Goal: Task Accomplishment & Management: Manage account settings

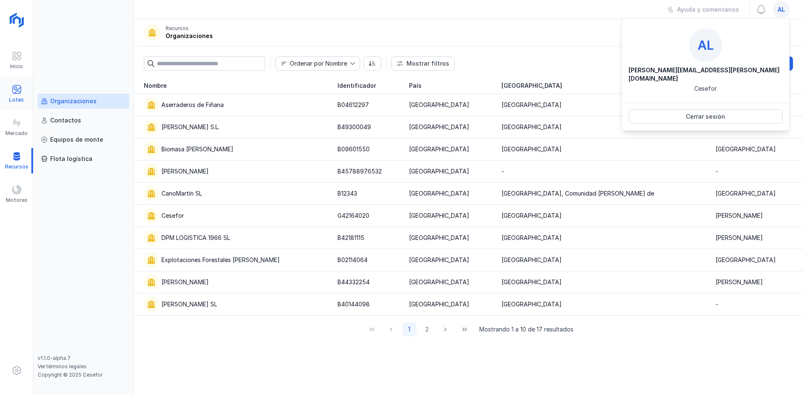
click at [28, 94] on div "Lotes" at bounding box center [16, 94] width 33 height 26
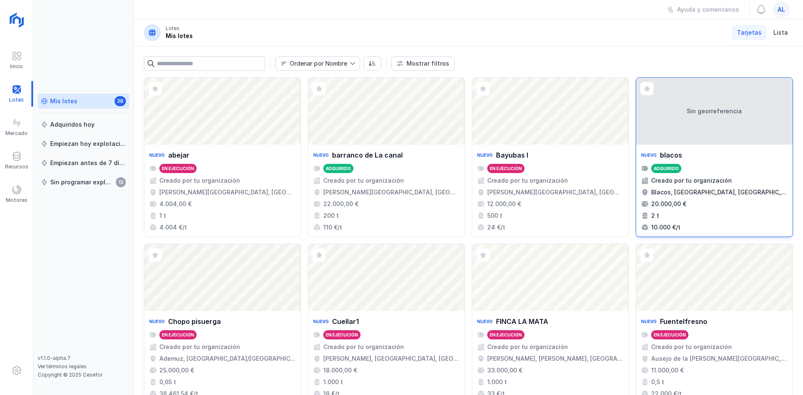
click at [688, 127] on div "Sin georreferencia" at bounding box center [714, 111] width 156 height 67
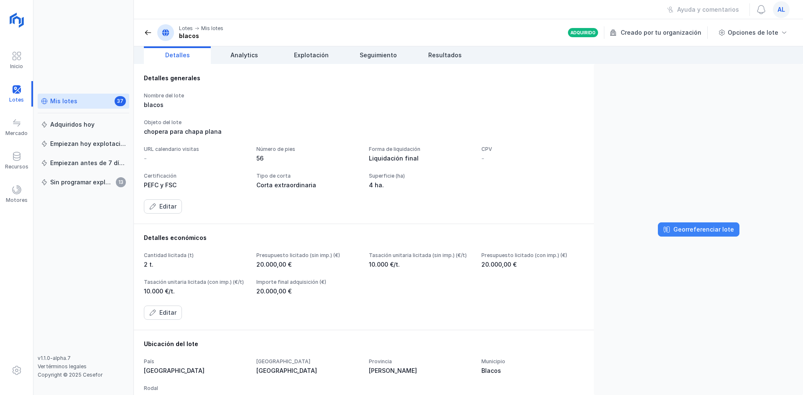
click at [695, 228] on div "Georreferenciar lote" at bounding box center [704, 229] width 61 height 8
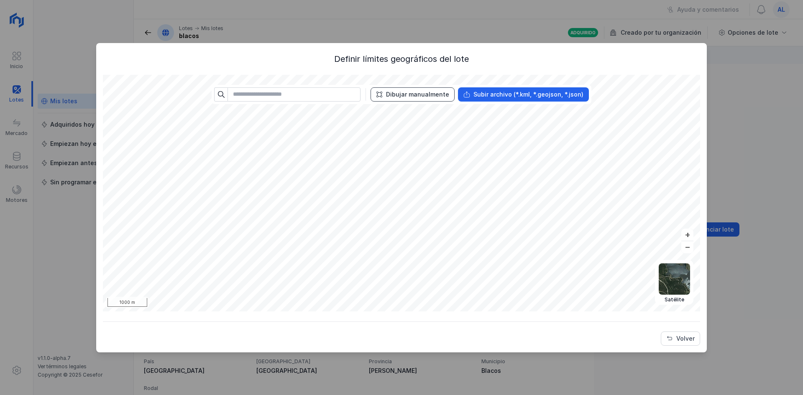
click at [440, 97] on div "Dibujar manualmente" at bounding box center [417, 94] width 63 height 8
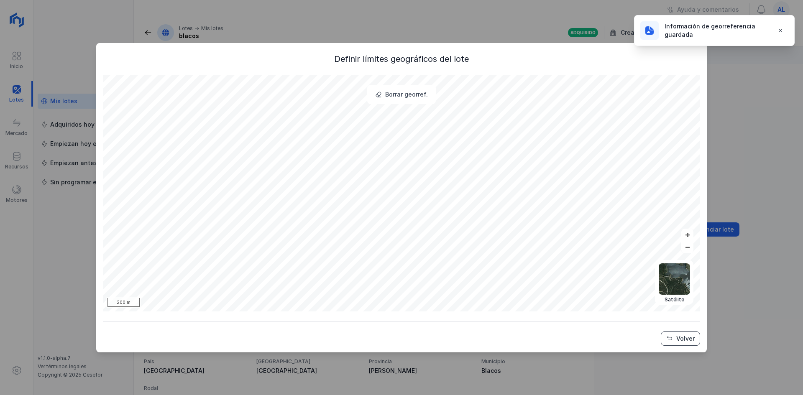
click at [689, 341] on div "Volver" at bounding box center [685, 339] width 18 height 8
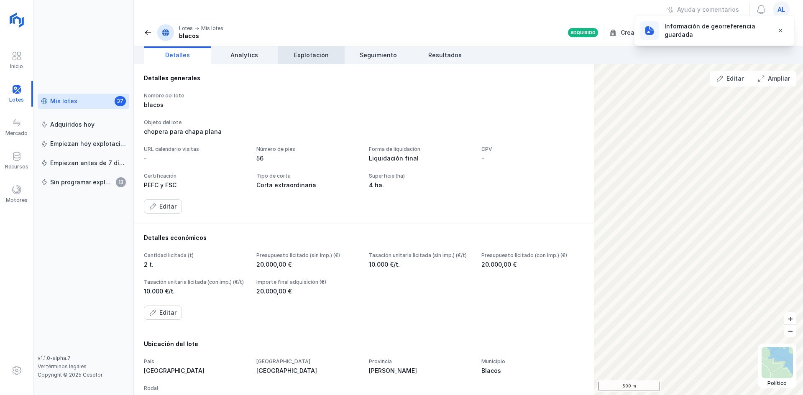
click at [321, 54] on span "Explotación" at bounding box center [311, 55] width 35 height 8
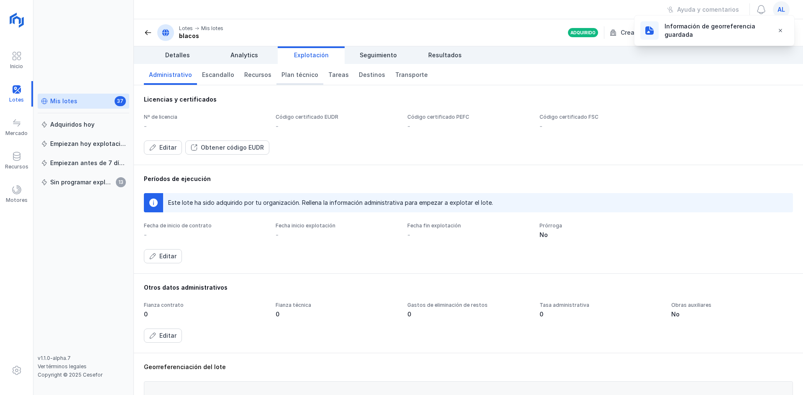
click at [301, 74] on span "Plan técnico" at bounding box center [300, 75] width 37 height 8
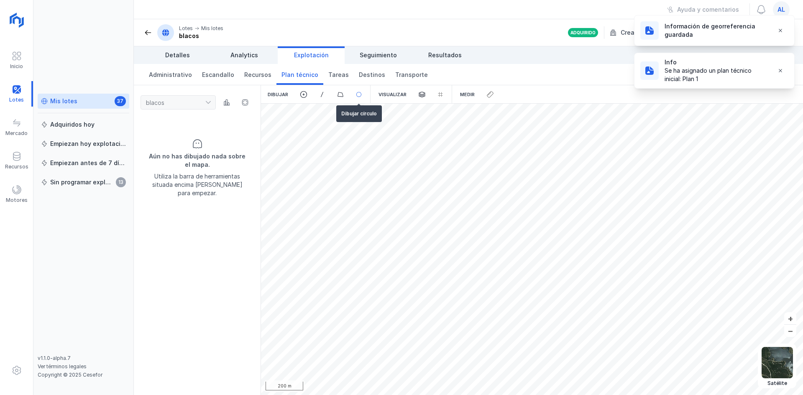
click at [360, 98] on span at bounding box center [359, 95] width 8 height 8
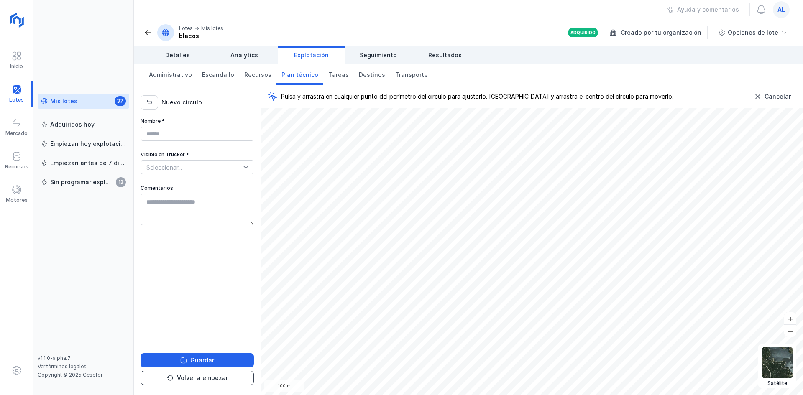
click at [184, 379] on div "Volver a empezar" at bounding box center [202, 378] width 51 height 8
click at [147, 111] on div "Nuevo círculo" at bounding box center [197, 100] width 127 height 31
click at [148, 108] on button "button" at bounding box center [150, 102] width 18 height 14
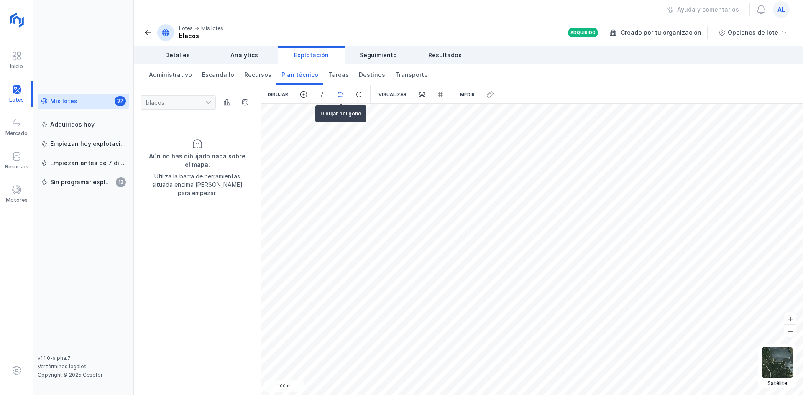
click at [350, 98] on div at bounding box center [359, 94] width 18 height 18
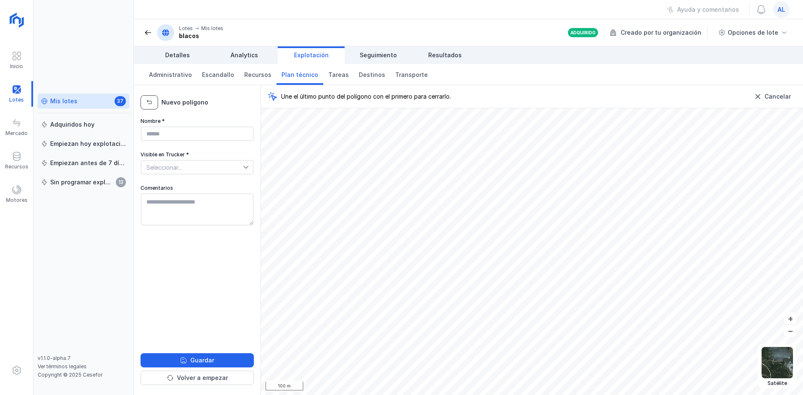
click at [146, 104] on span "button" at bounding box center [149, 102] width 7 height 7
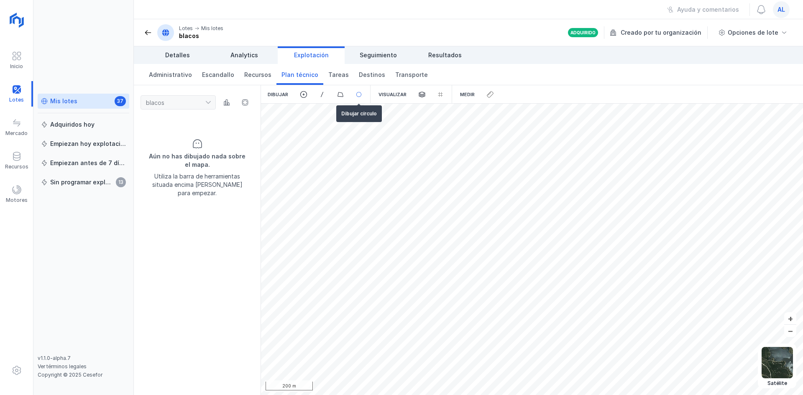
click at [360, 95] on span at bounding box center [359, 95] width 8 height 8
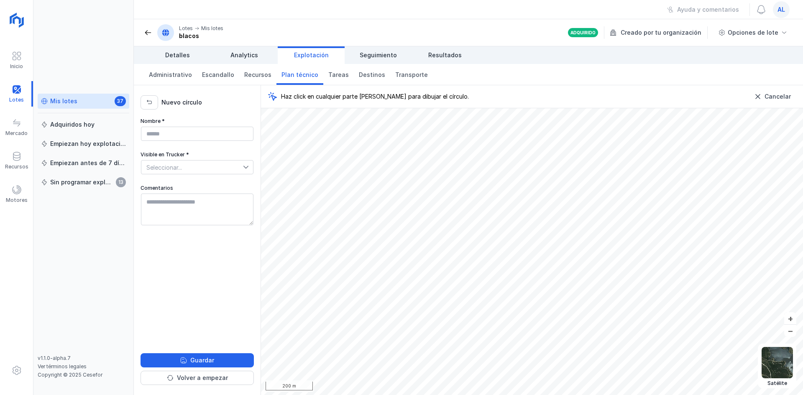
click at [359, 95] on span "Haz click en cualquier parte del mapa para dibujar el círculo." at bounding box center [375, 96] width 188 height 8
click at [149, 99] on span "button" at bounding box center [149, 102] width 7 height 7
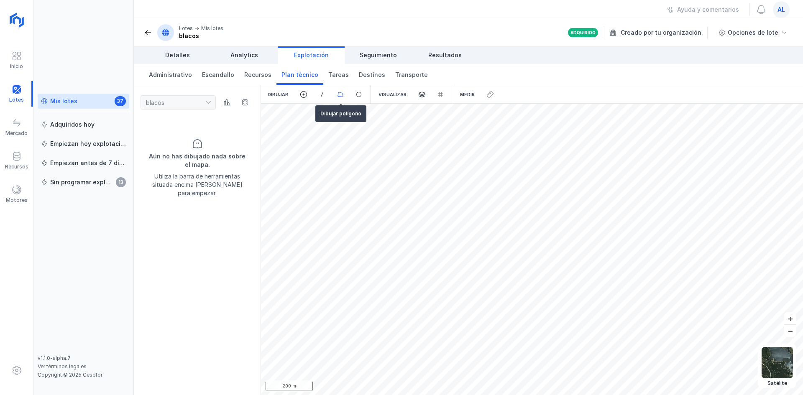
click at [342, 96] on span at bounding box center [341, 95] width 8 height 8
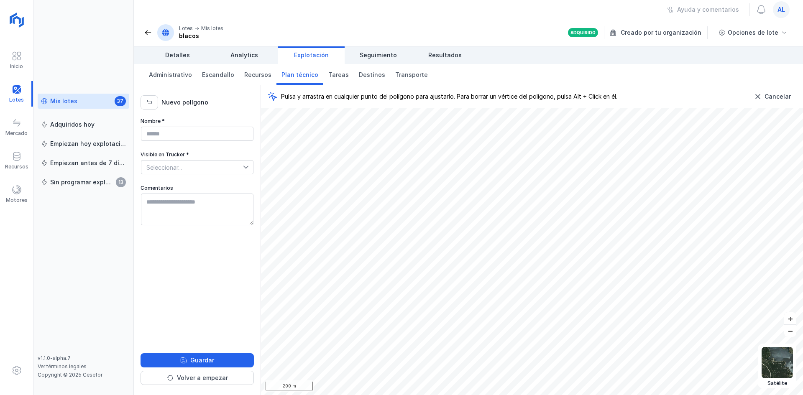
click at [140, 102] on div "Nuevo polígono" at bounding box center [197, 100] width 127 height 31
click at [154, 101] on button "button" at bounding box center [150, 102] width 18 height 14
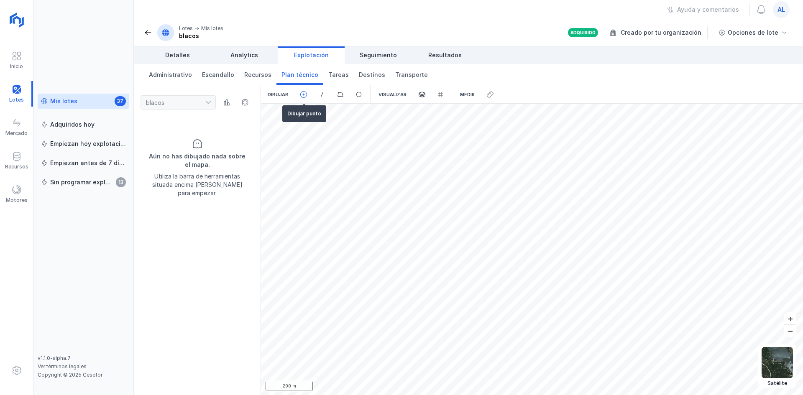
click at [313, 95] on div at bounding box center [322, 94] width 18 height 18
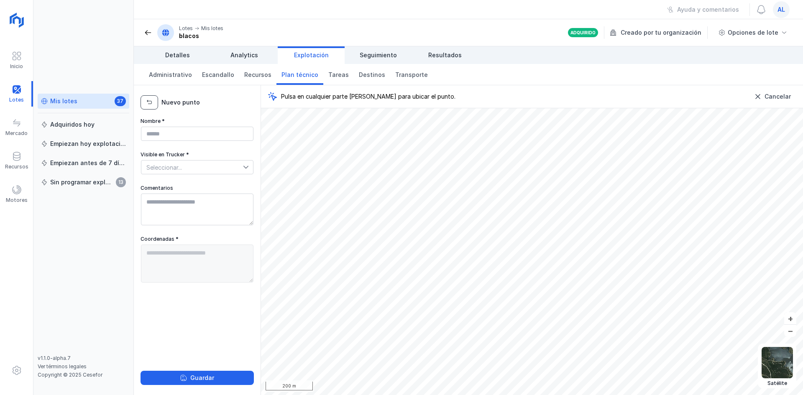
click at [152, 104] on span "button" at bounding box center [149, 102] width 7 height 7
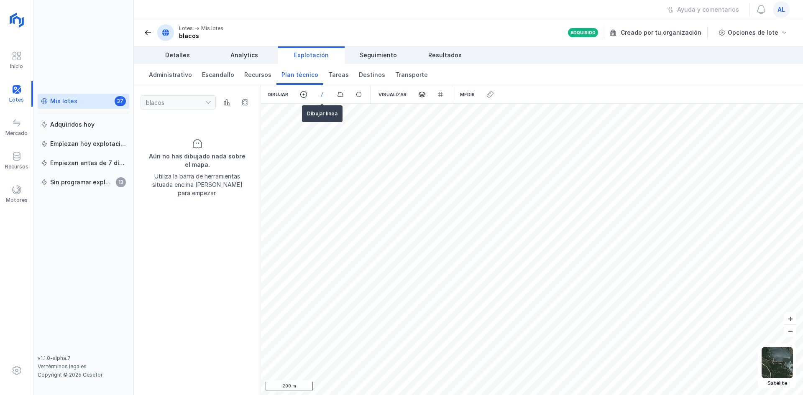
click at [318, 92] on span at bounding box center [322, 95] width 8 height 8
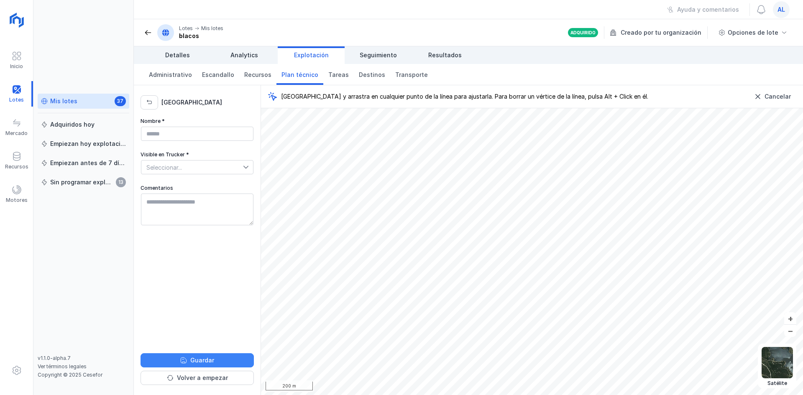
click at [221, 356] on button "Guardar" at bounding box center [197, 361] width 113 height 14
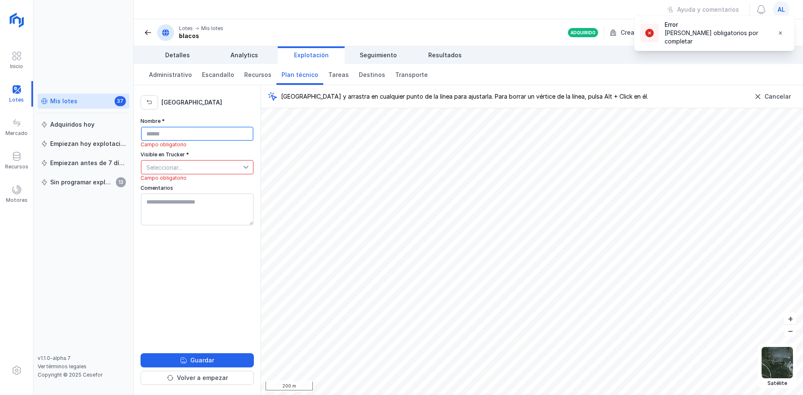
click at [190, 133] on input "Nombre *" at bounding box center [197, 134] width 113 height 14
type input "*"
click at [190, 170] on span "Seleccionar..." at bounding box center [192, 167] width 102 height 13
click at [190, 185] on li "Sí" at bounding box center [197, 182] width 113 height 16
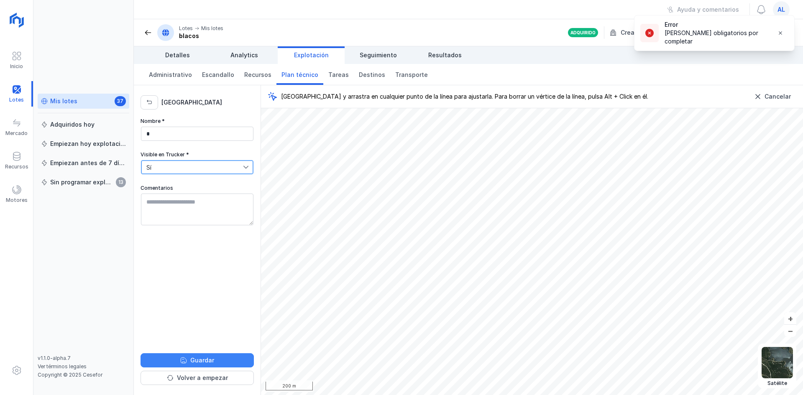
click at [189, 367] on button "Guardar" at bounding box center [197, 361] width 113 height 14
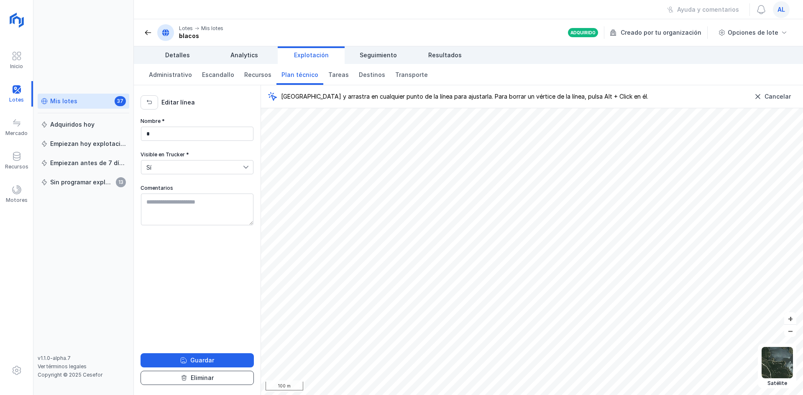
click at [189, 380] on button "Eliminar" at bounding box center [197, 378] width 113 height 14
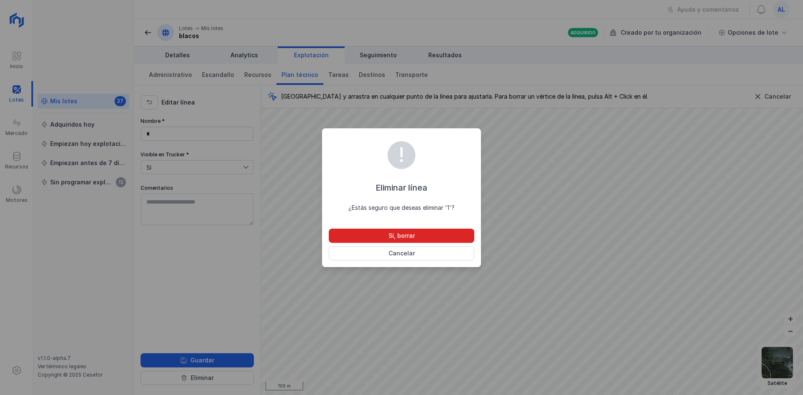
click at [402, 241] on button "Sí, borrar" at bounding box center [402, 236] width 146 height 14
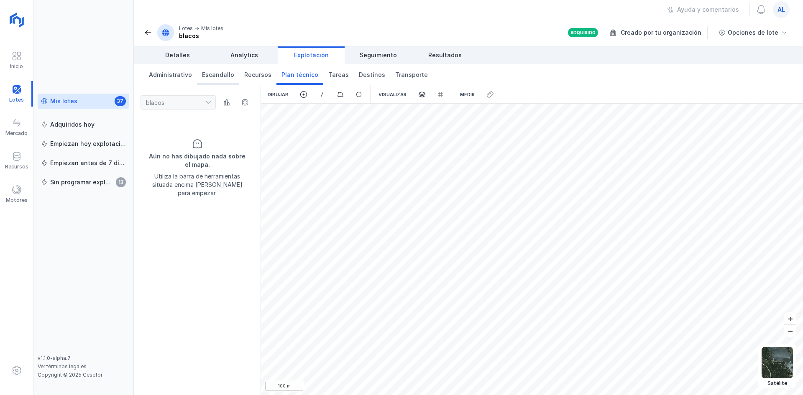
click at [175, 73] on span "Administrativo" at bounding box center [170, 75] width 43 height 8
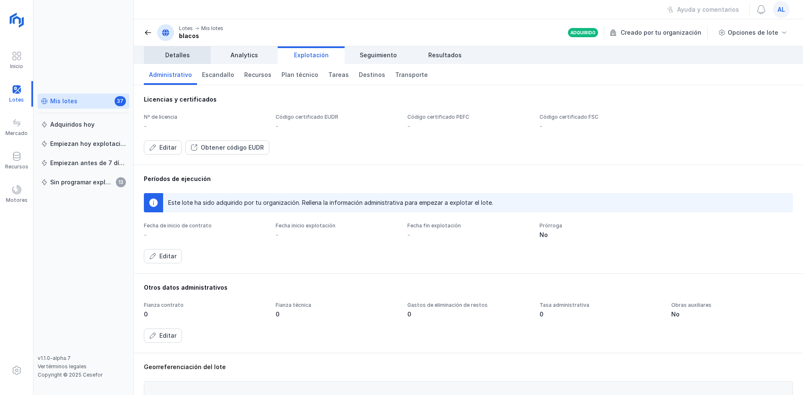
click at [174, 58] on span "Detalles" at bounding box center [177, 55] width 25 height 8
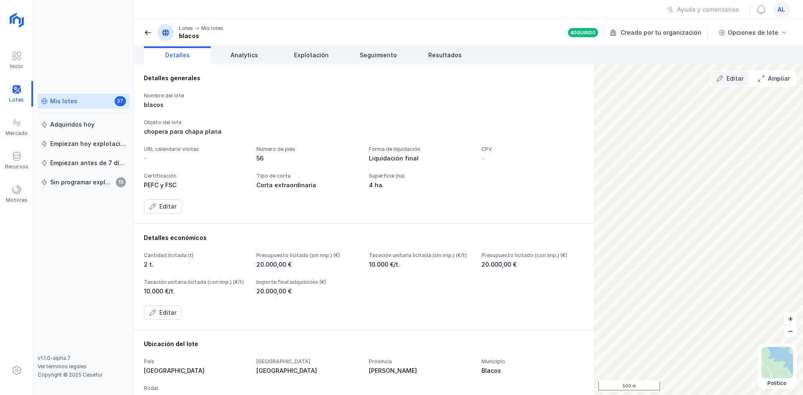
click at [730, 78] on div "Editar" at bounding box center [735, 78] width 17 height 8
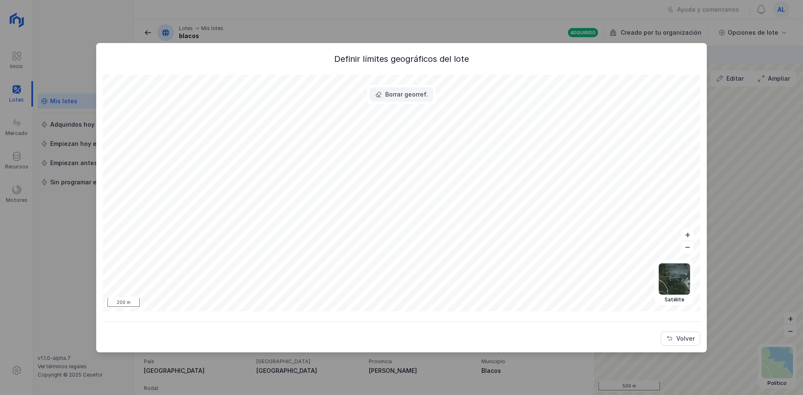
click at [428, 93] on button "Borrar georref." at bounding box center [402, 94] width 64 height 14
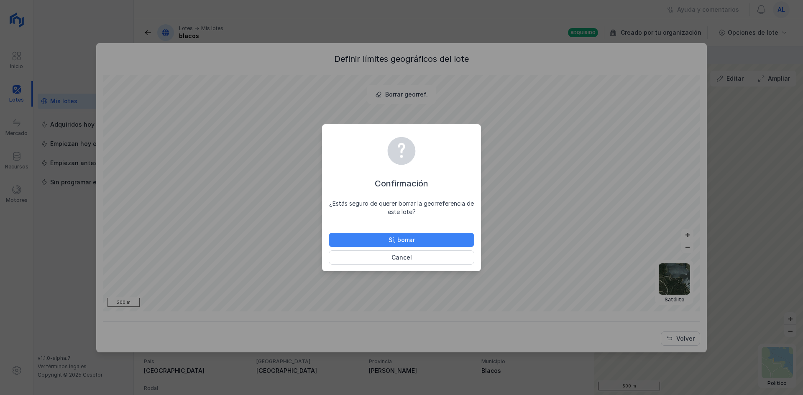
click at [427, 238] on button "Sí, borrar" at bounding box center [402, 240] width 146 height 14
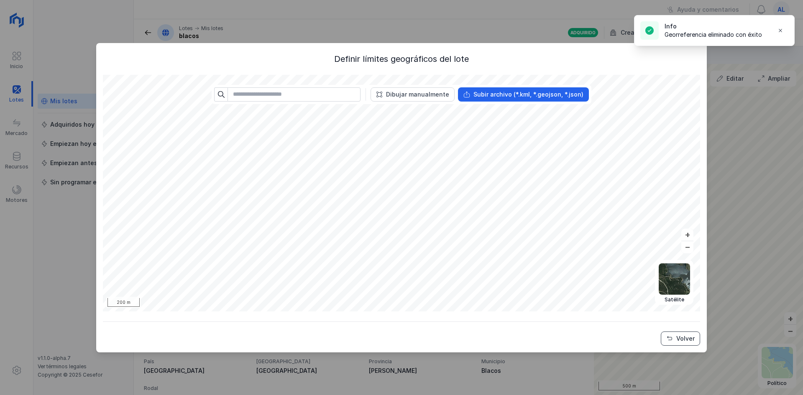
click at [687, 335] on div "Volver" at bounding box center [685, 339] width 18 height 8
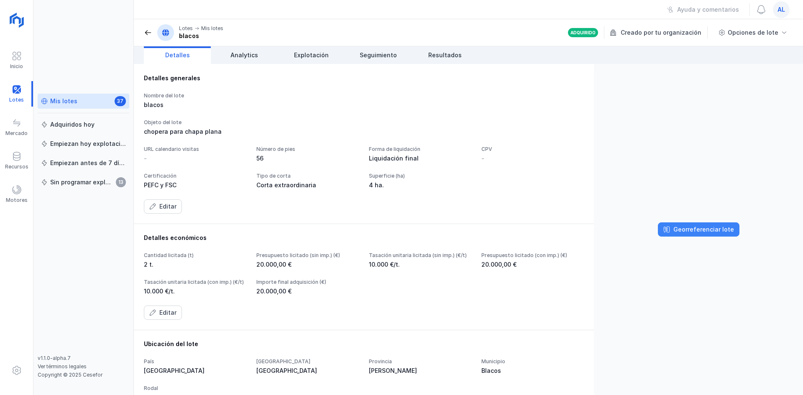
click at [695, 225] on div "Georreferenciar lote" at bounding box center [704, 229] width 61 height 8
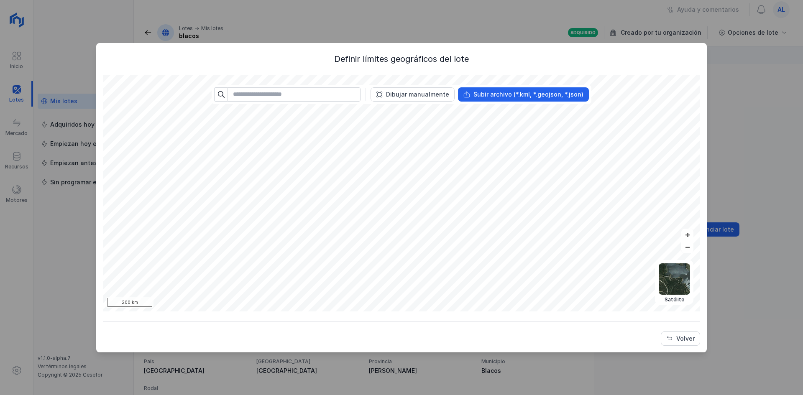
click at [753, 72] on div "Definir límites geográficos del lote Político Topográfico Satélite Abrir lote 2…" at bounding box center [401, 197] width 803 height 395
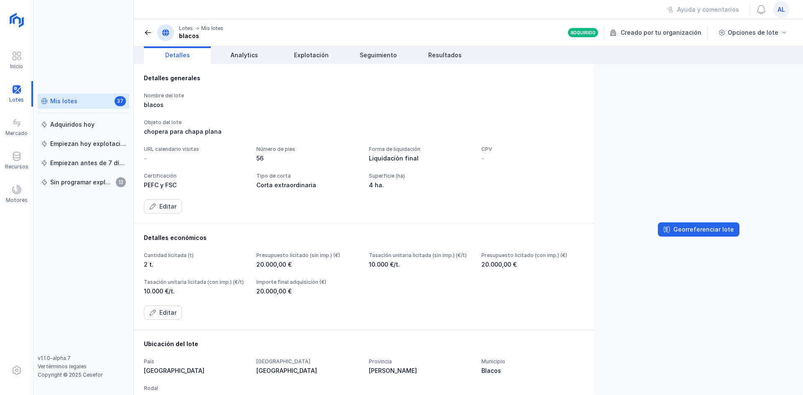
click at [782, 12] on span "al" at bounding box center [782, 9] width 8 height 8
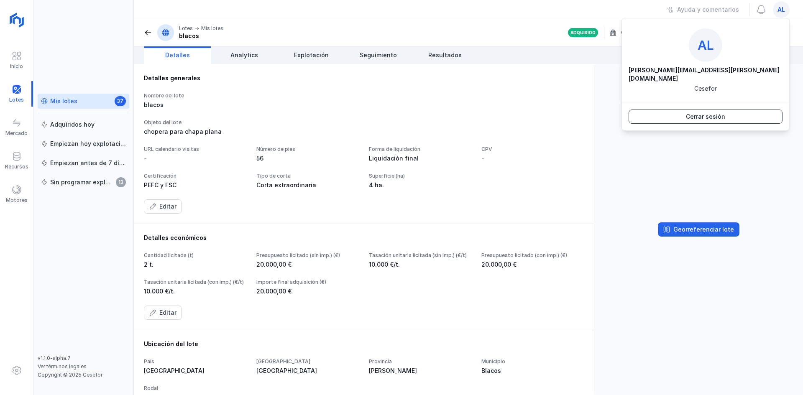
click at [712, 113] on div "Cerrar sesión" at bounding box center [705, 117] width 39 height 8
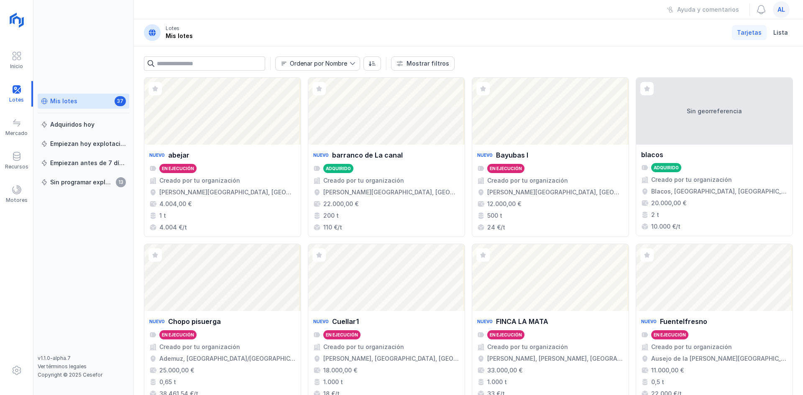
click at [776, 10] on div "al" at bounding box center [781, 9] width 17 height 17
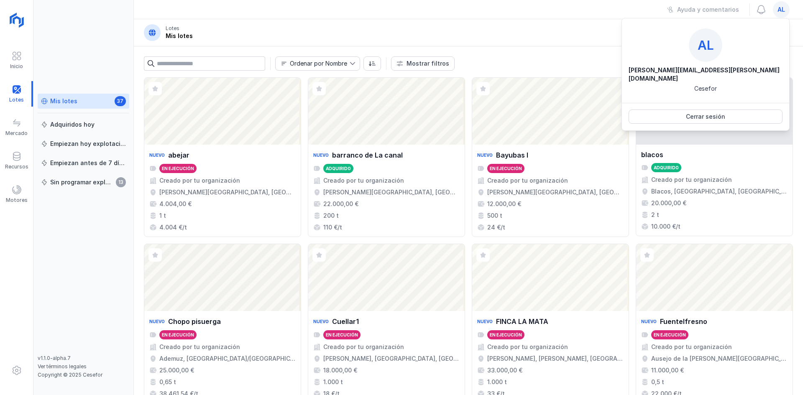
click at [551, 47] on div "Ordenar por Nombre Mostrar filtros Ver Fase Expediente Certificación Forma de l…" at bounding box center [468, 61] width 669 height 31
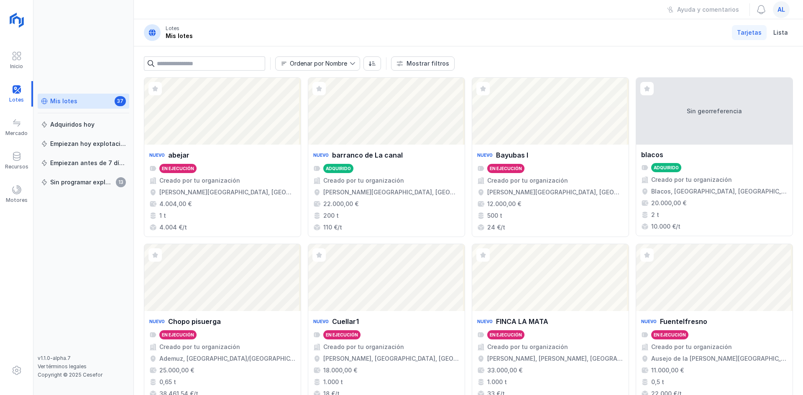
click at [784, 13] on span "al" at bounding box center [782, 9] width 8 height 8
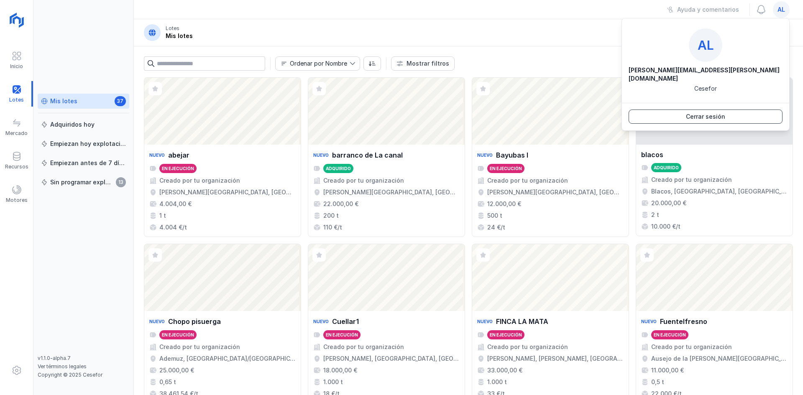
click at [733, 110] on button "Cerrar sesión" at bounding box center [706, 117] width 154 height 14
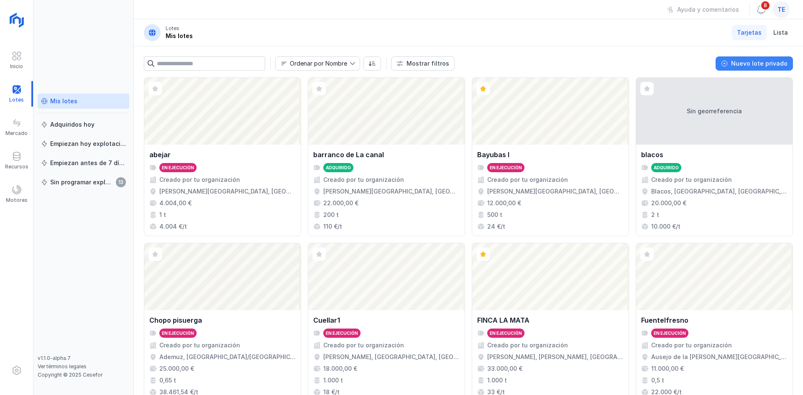
click at [784, 61] on div "Nuevo lote privado" at bounding box center [759, 63] width 56 height 8
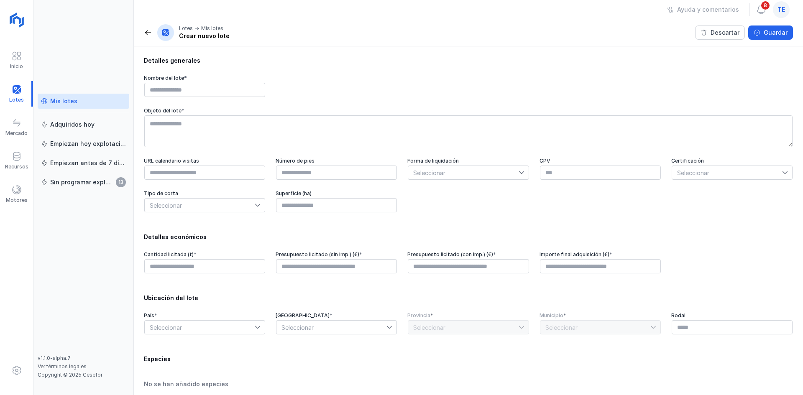
click at [53, 99] on div "Mis lotes" at bounding box center [63, 101] width 27 height 8
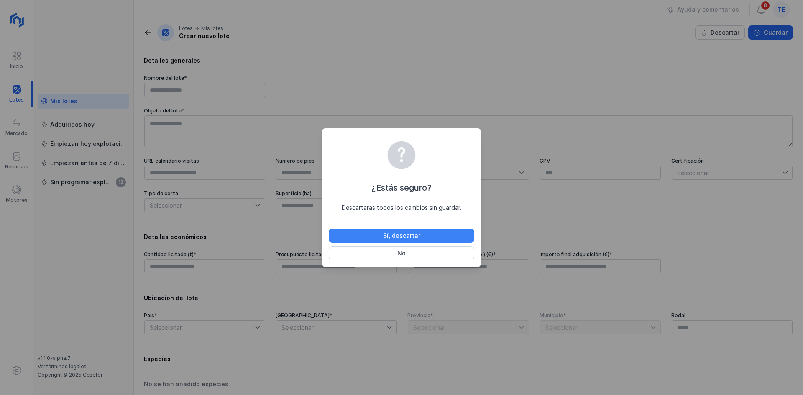
click at [374, 235] on button "Sí, descartar" at bounding box center [402, 236] width 146 height 14
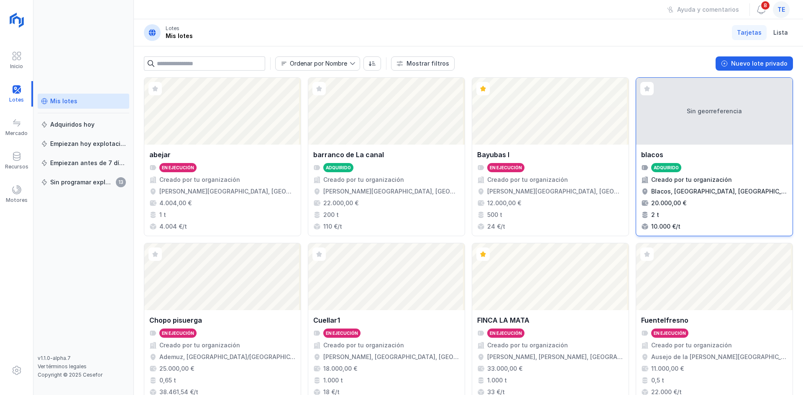
click at [680, 104] on div "Sin georreferencia" at bounding box center [714, 111] width 156 height 67
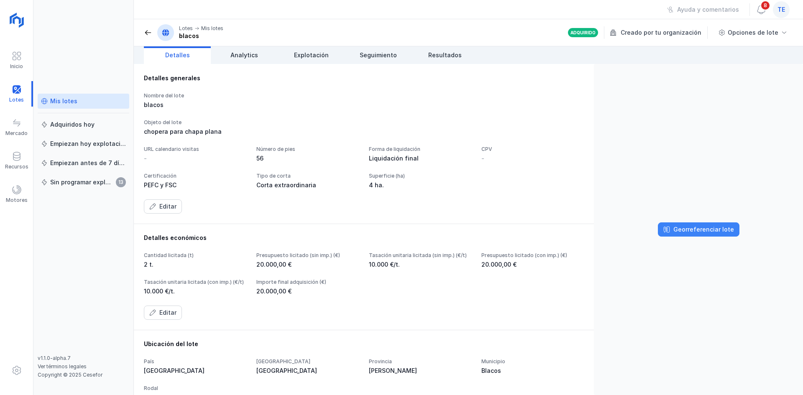
click at [689, 229] on div "Georreferenciar lote" at bounding box center [704, 229] width 61 height 8
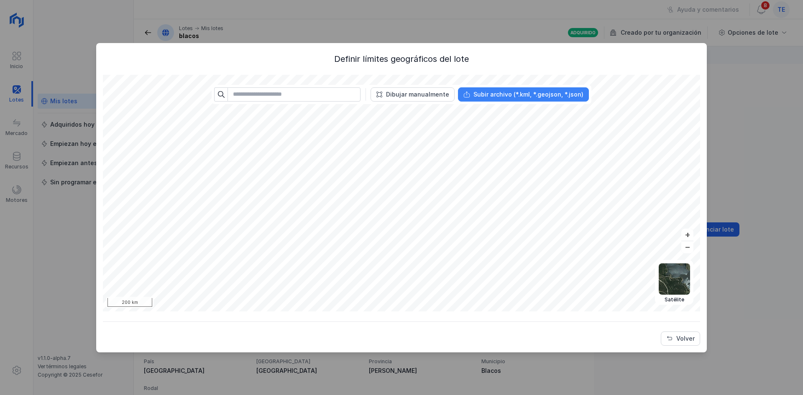
click at [504, 101] on button "Subir archivo (*.kml, *.geojson, *.json)" at bounding box center [523, 94] width 131 height 14
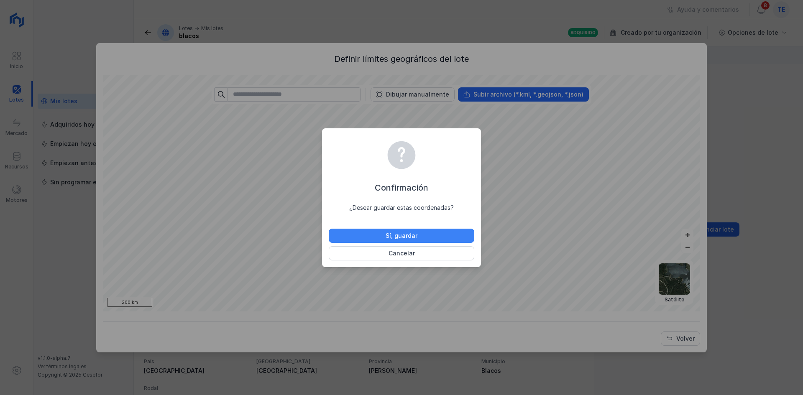
click at [402, 235] on div "Sí, guardar" at bounding box center [402, 236] width 32 height 8
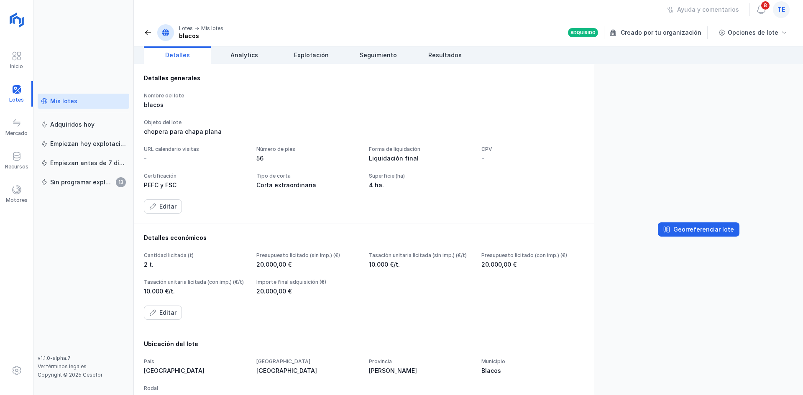
click at [669, 213] on div "Georreferenciar lote" at bounding box center [698, 229] width 209 height 331
click at [672, 225] on button "Georreferenciar lote" at bounding box center [699, 230] width 82 height 14
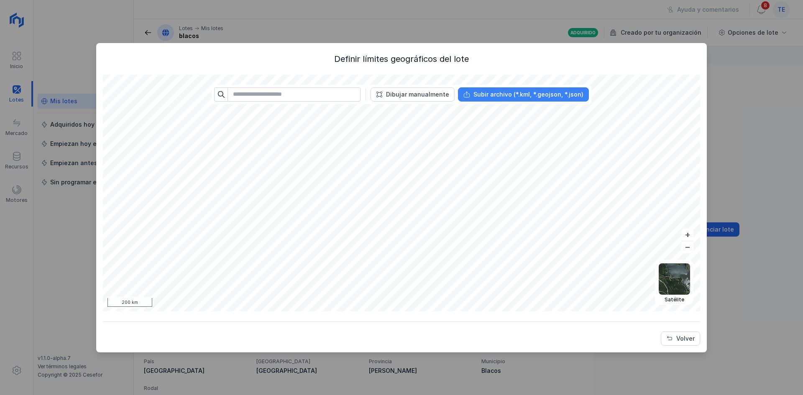
click at [561, 97] on div "Subir archivo (*.kml, *.geojson, *.json)" at bounding box center [529, 94] width 110 height 8
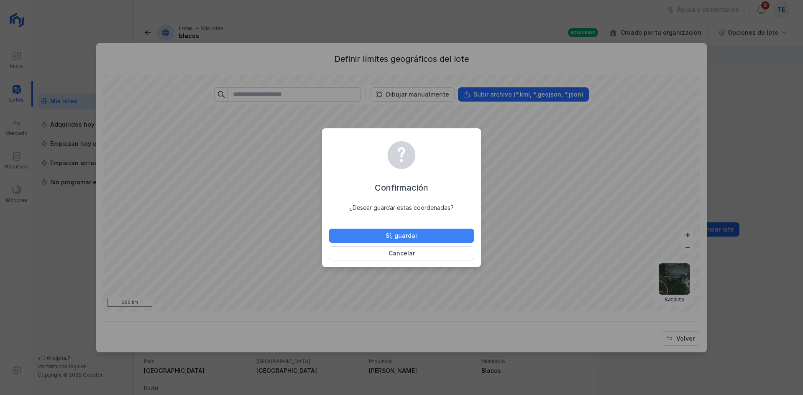
click at [386, 232] on div "Sí, guardar" at bounding box center [402, 236] width 32 height 8
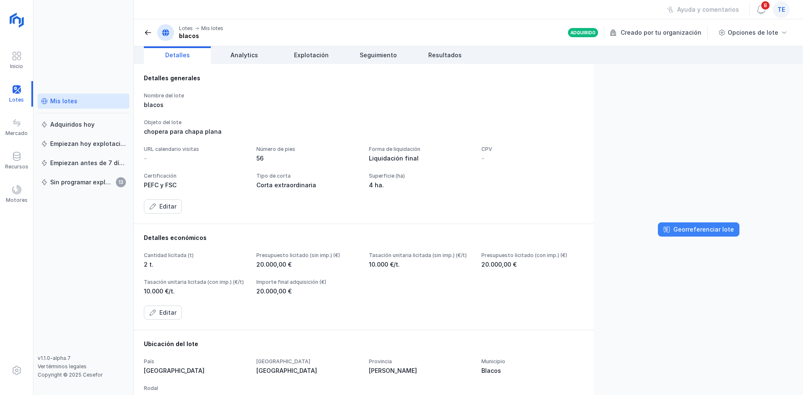
click at [700, 235] on button "Georreferenciar lote" at bounding box center [699, 230] width 82 height 14
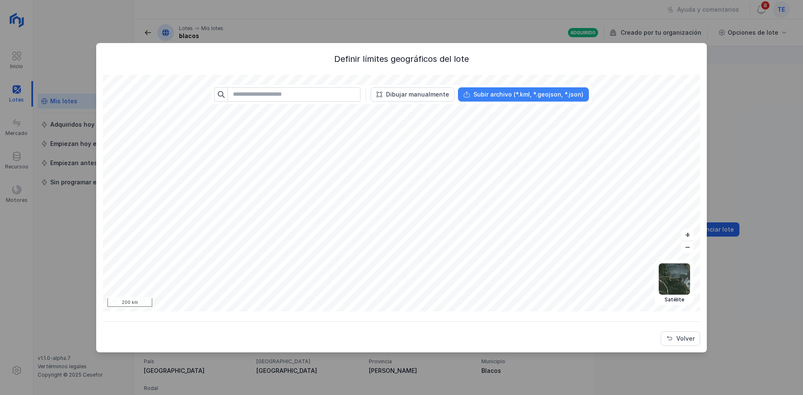
click at [524, 98] on div "Subir archivo (*.kml, *.geojson, *.json)" at bounding box center [529, 94] width 110 height 8
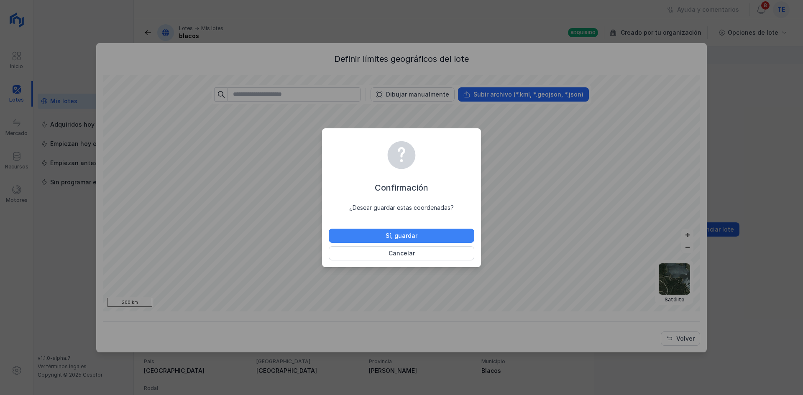
click at [406, 240] on div "Sí, guardar" at bounding box center [402, 236] width 32 height 8
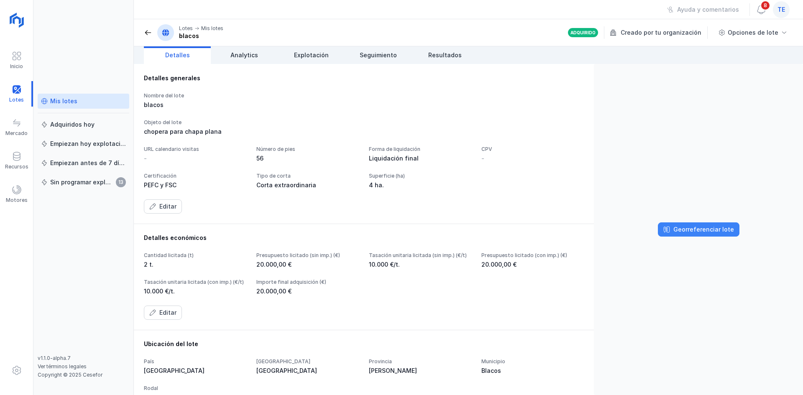
click at [708, 234] on button "Georreferenciar lote" at bounding box center [699, 230] width 82 height 14
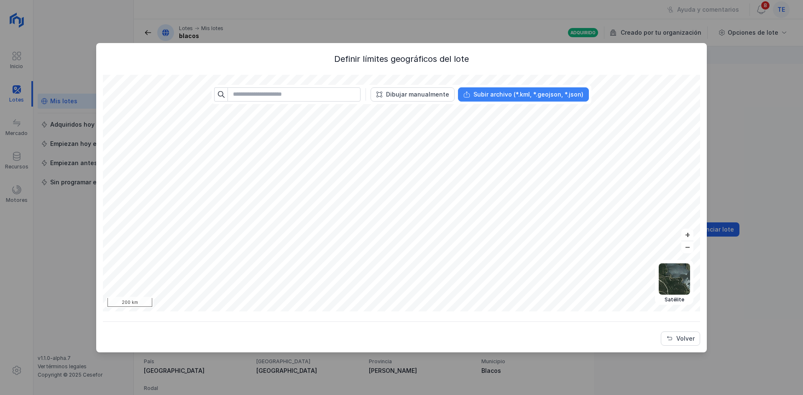
click at [518, 92] on div "Subir archivo (*.kml, *.geojson, *.json)" at bounding box center [529, 94] width 110 height 8
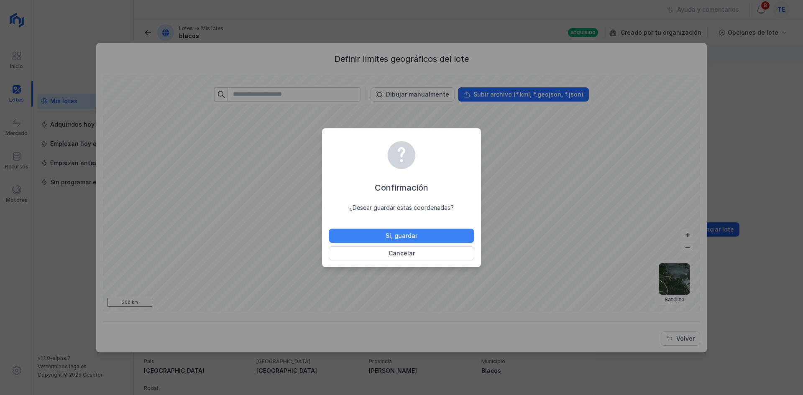
click at [355, 240] on button "Sí, guardar" at bounding box center [402, 236] width 146 height 14
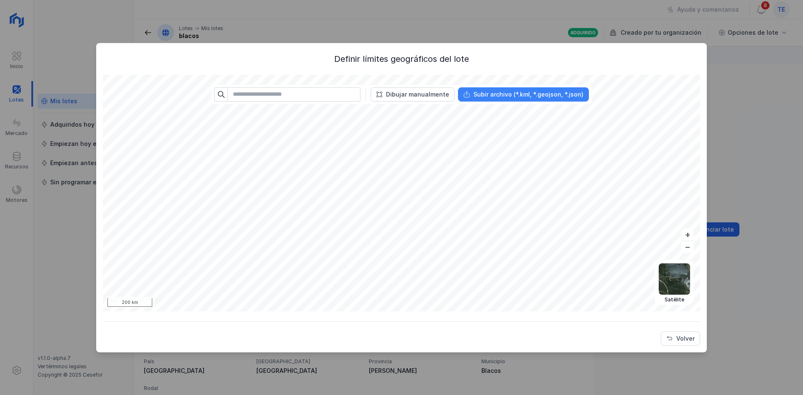
click at [543, 95] on div "Subir archivo (*.kml, *.geojson, *.json)" at bounding box center [529, 94] width 110 height 8
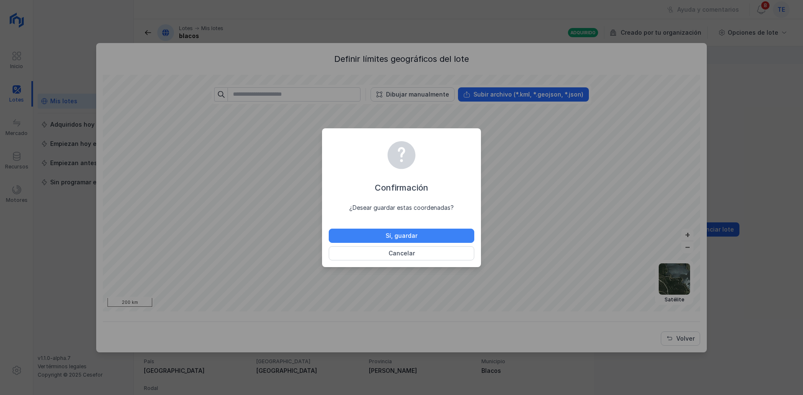
click at [463, 240] on button "Sí, guardar" at bounding box center [402, 236] width 146 height 14
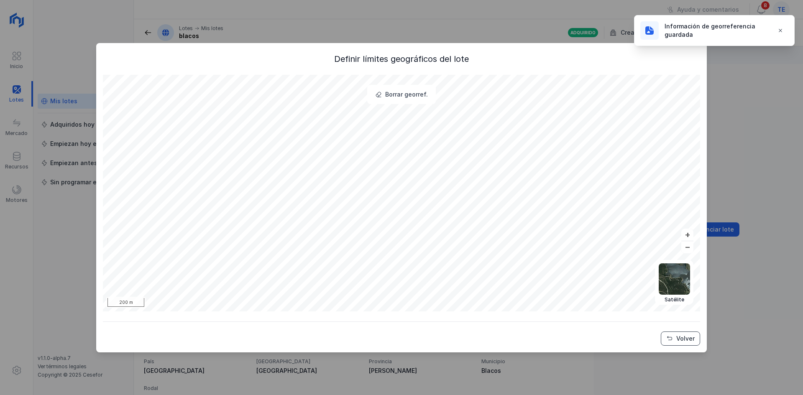
click at [676, 339] on button "Volver" at bounding box center [680, 339] width 39 height 14
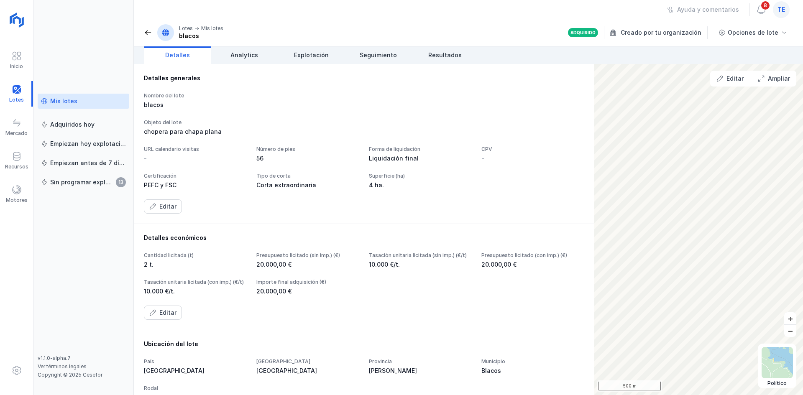
click at [783, 14] on div "te" at bounding box center [781, 9] width 17 height 17
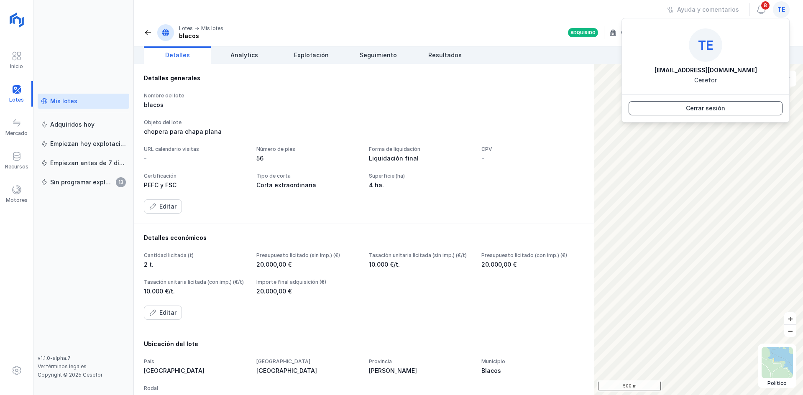
click at [763, 104] on button "Cerrar sesión" at bounding box center [706, 108] width 154 height 14
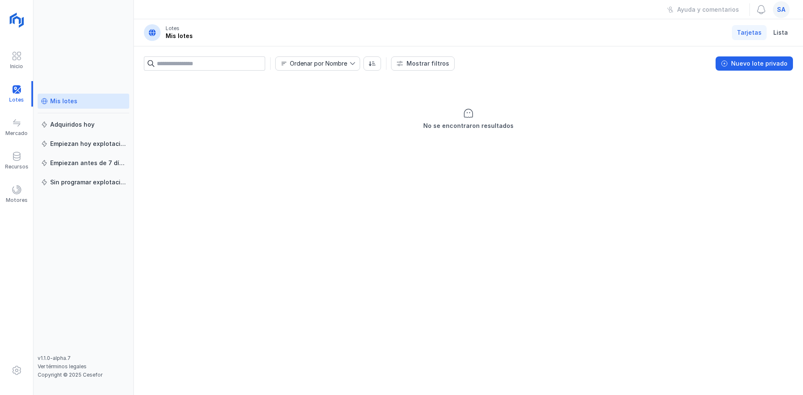
click at [104, 98] on div "Mis lotes" at bounding box center [83, 101] width 85 height 8
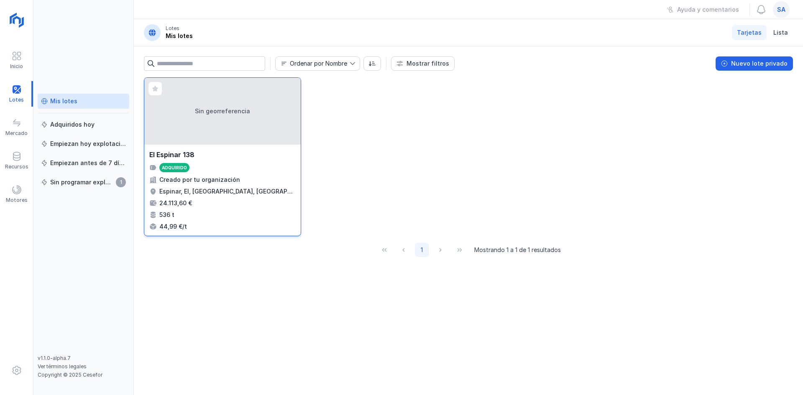
click at [146, 96] on div "Sin georreferencia" at bounding box center [222, 111] width 156 height 67
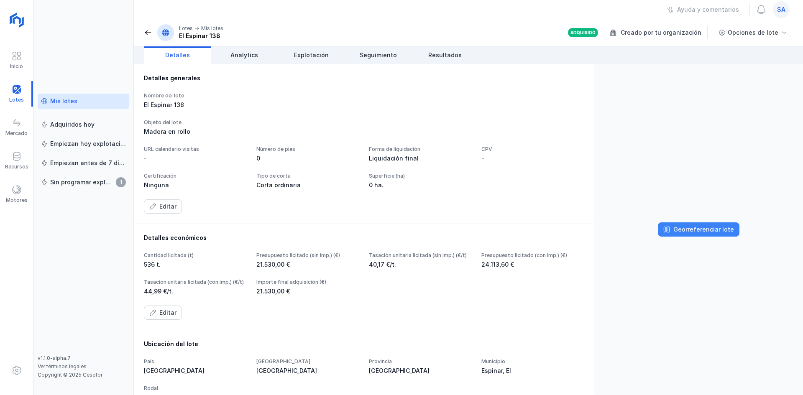
click at [702, 229] on div "Georreferenciar lote" at bounding box center [704, 229] width 61 height 8
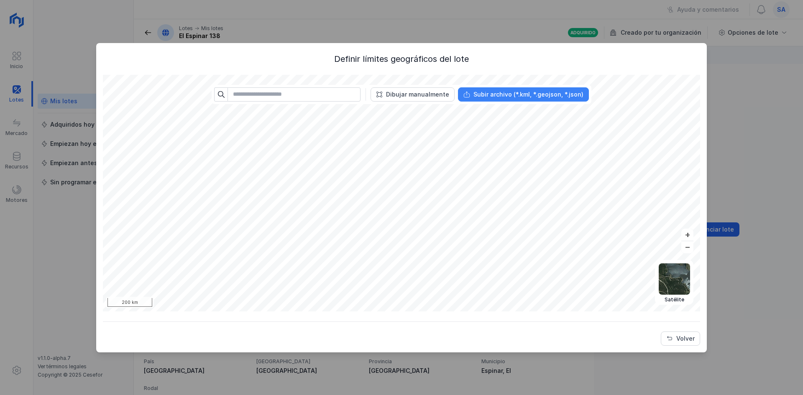
click at [520, 98] on div "Subir archivo (*.kml, *.geojson, *.json)" at bounding box center [529, 94] width 110 height 8
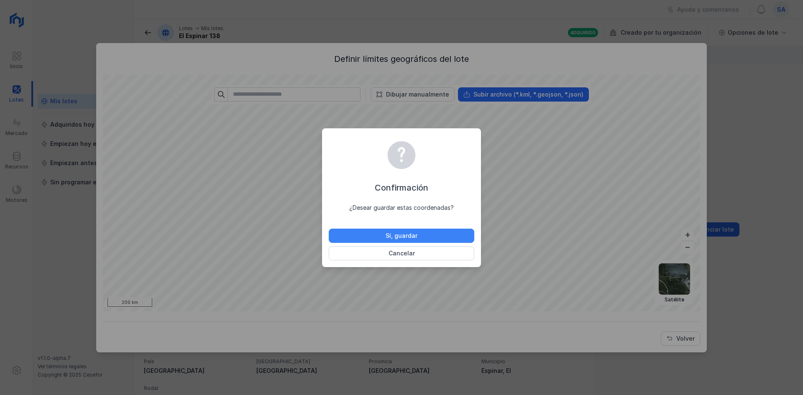
click at [407, 236] on div "Sí, guardar" at bounding box center [402, 236] width 32 height 8
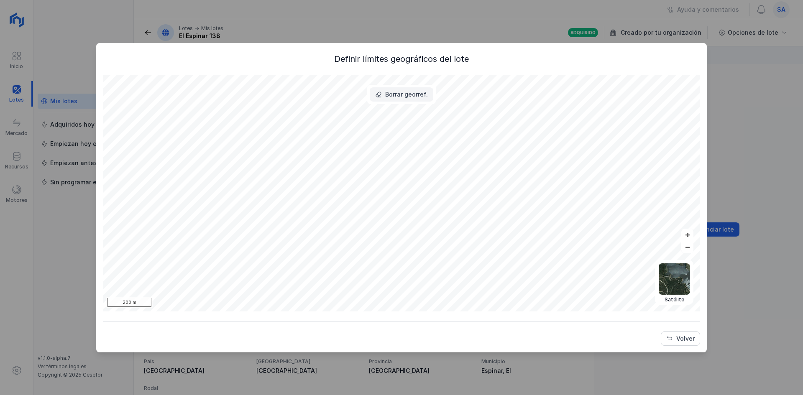
click at [407, 91] on div "Borrar georref." at bounding box center [406, 94] width 43 height 8
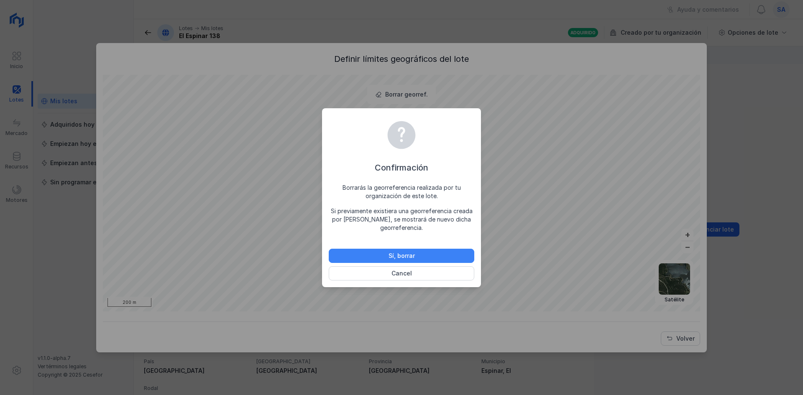
click at [428, 258] on button "Sí, borrar" at bounding box center [402, 256] width 146 height 14
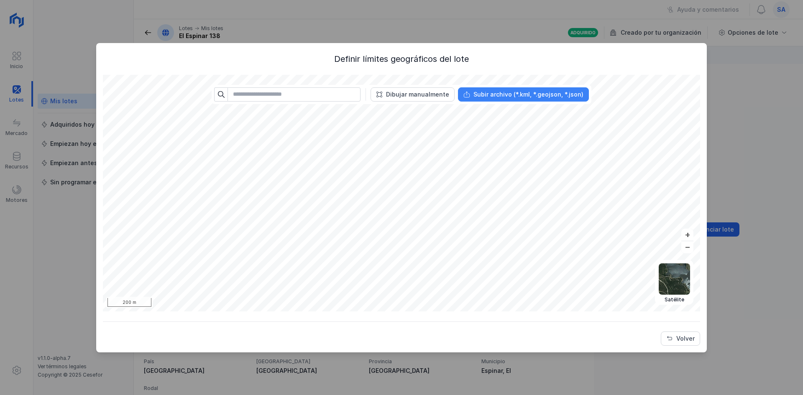
click at [534, 93] on div "Subir archivo (*.kml, *.geojson, *.json)" at bounding box center [529, 94] width 110 height 8
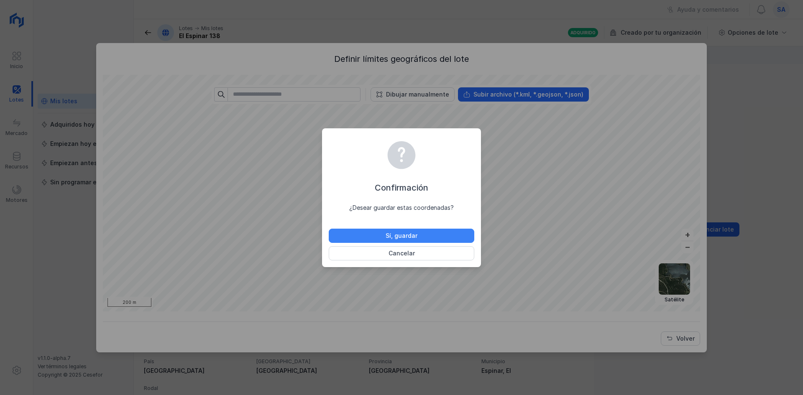
click at [350, 233] on button "Sí, guardar" at bounding box center [402, 236] width 146 height 14
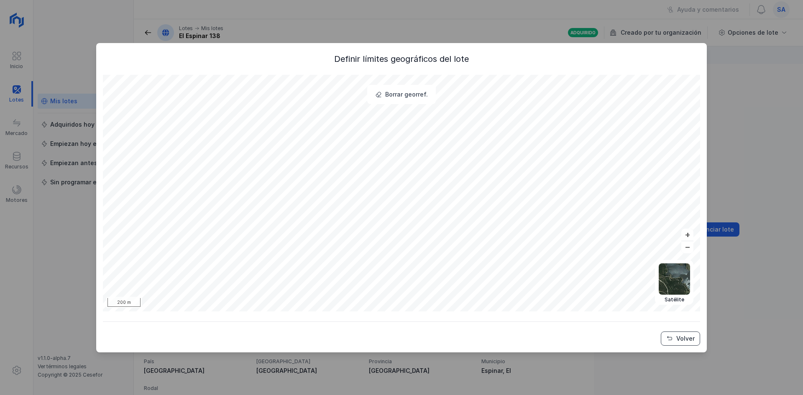
click at [699, 341] on button "Volver" at bounding box center [680, 339] width 39 height 14
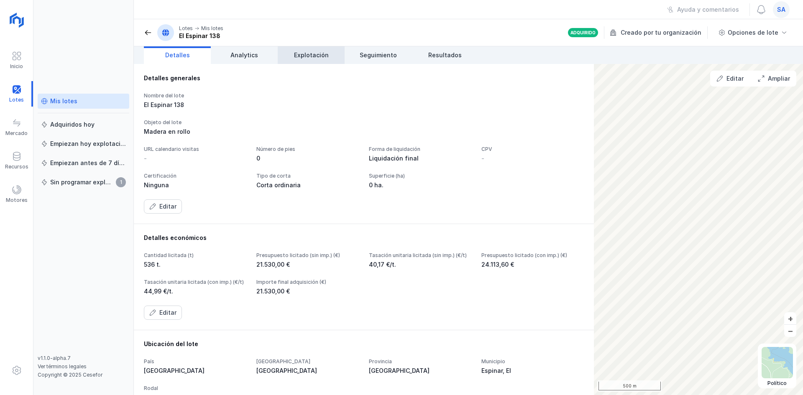
click at [307, 52] on span "Explotación" at bounding box center [311, 55] width 35 height 8
